Goal: Transaction & Acquisition: Purchase product/service

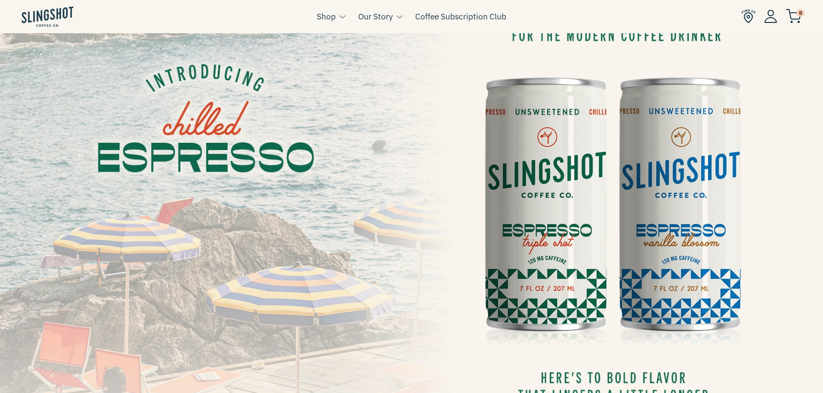
scroll to position [86, 0]
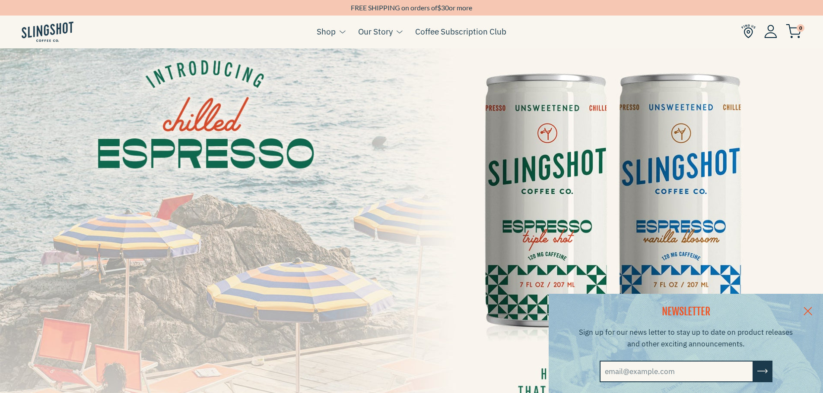
click at [810, 307] on link at bounding box center [807, 310] width 30 height 33
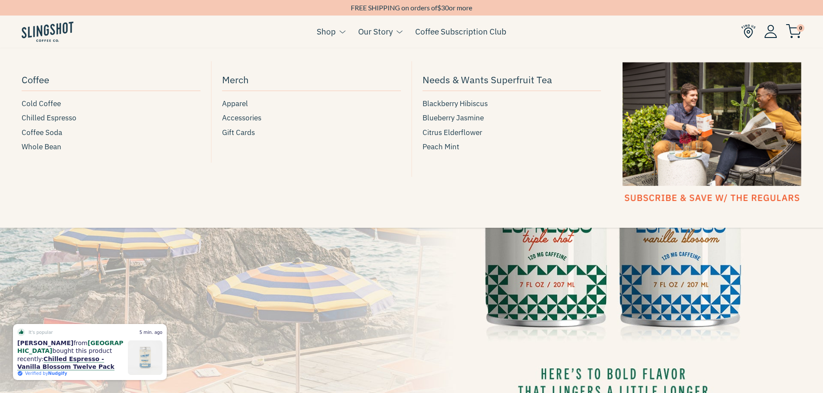
click at [322, 35] on link "Shop" at bounding box center [326, 31] width 19 height 13
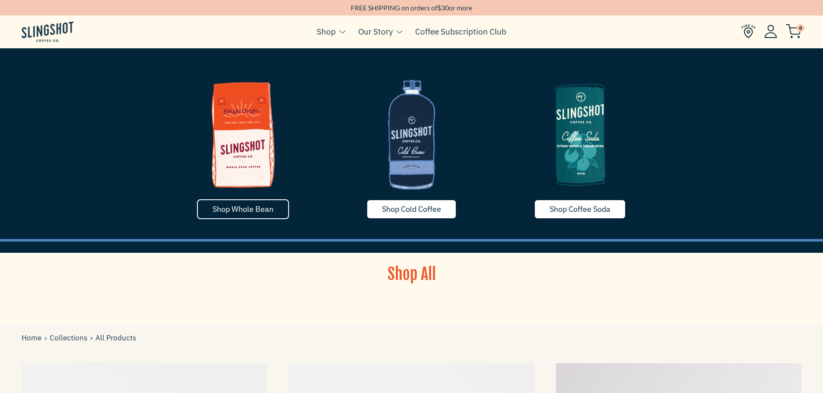
click at [270, 211] on span "Shop Whole Bean" at bounding box center [242, 209] width 61 height 10
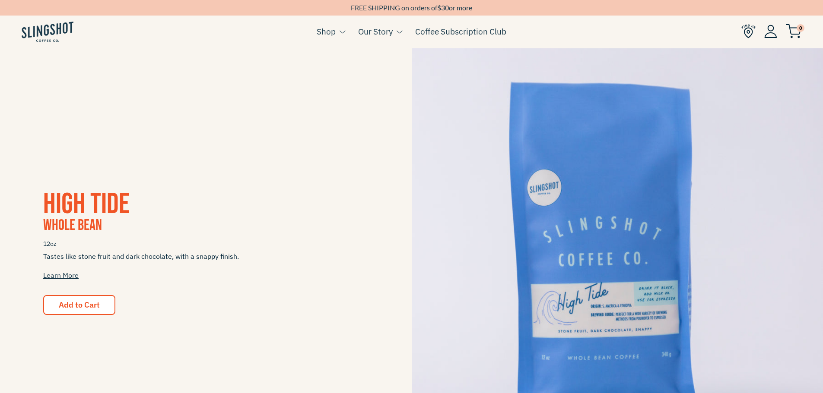
scroll to position [130, 0]
